Goal: Task Accomplishment & Management: Manage account settings

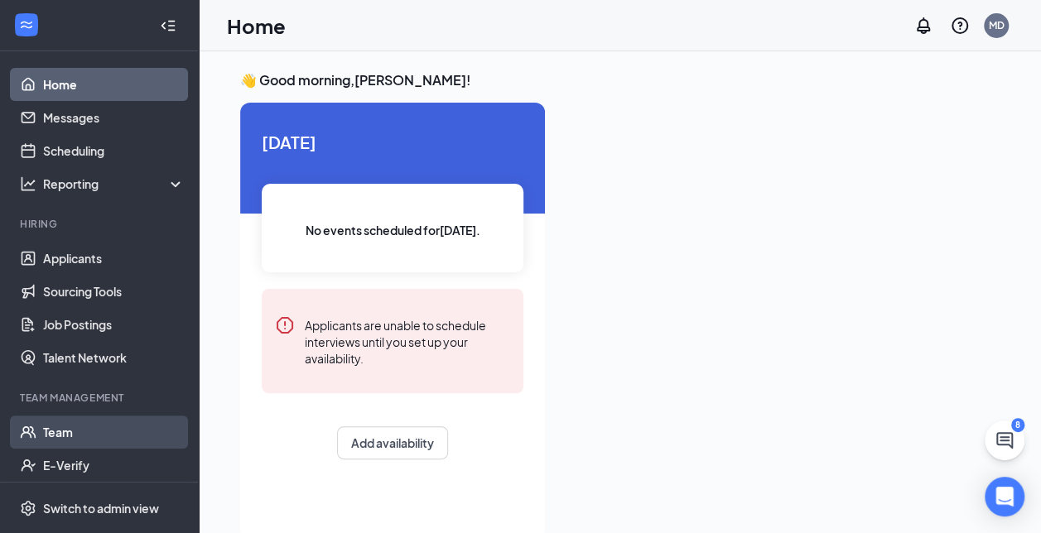
click at [58, 424] on link "Team" at bounding box center [114, 432] width 142 height 33
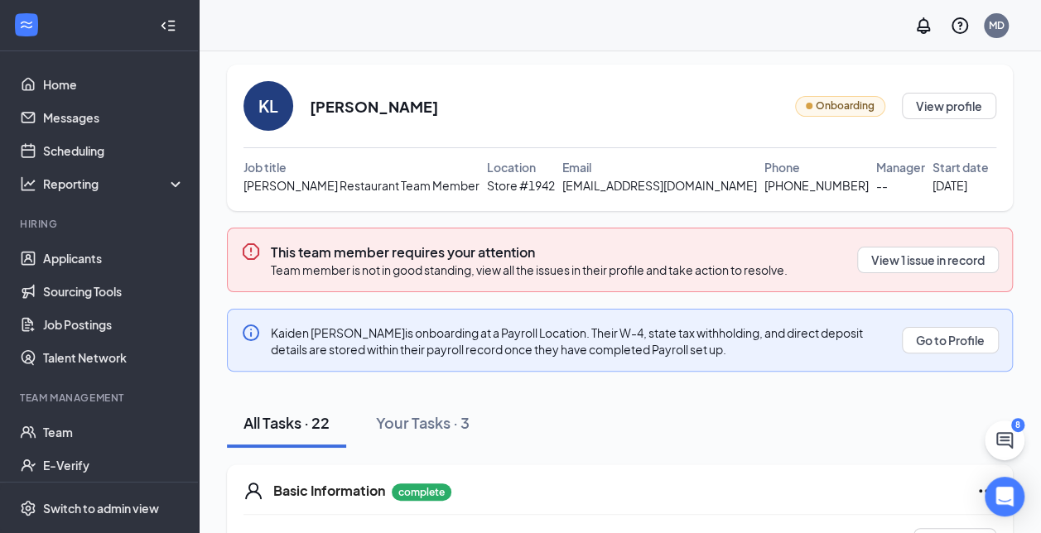
scroll to position [20, 0]
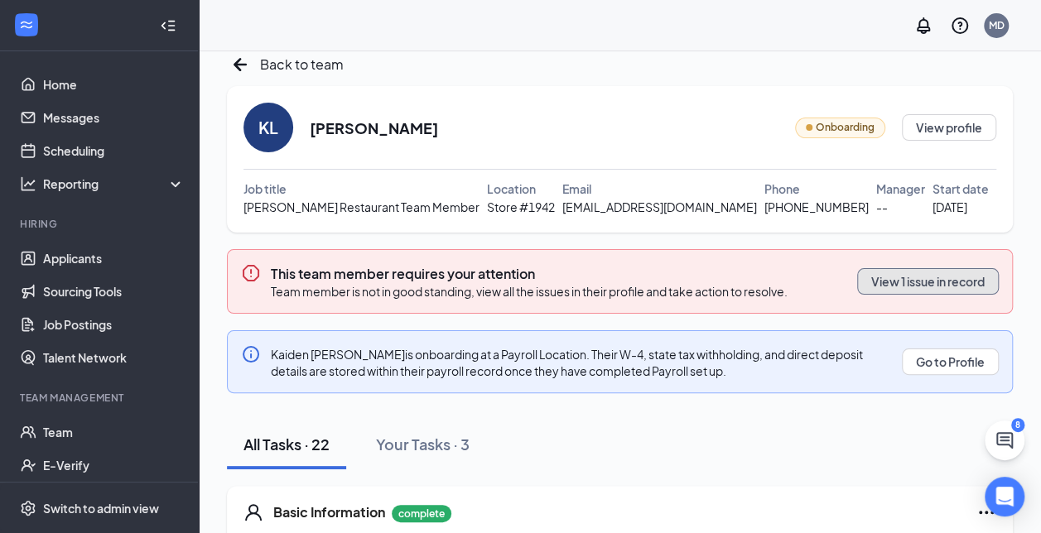
click at [903, 279] on button "View 1 issue in record" at bounding box center [928, 281] width 142 height 27
